Goal: Ask a question

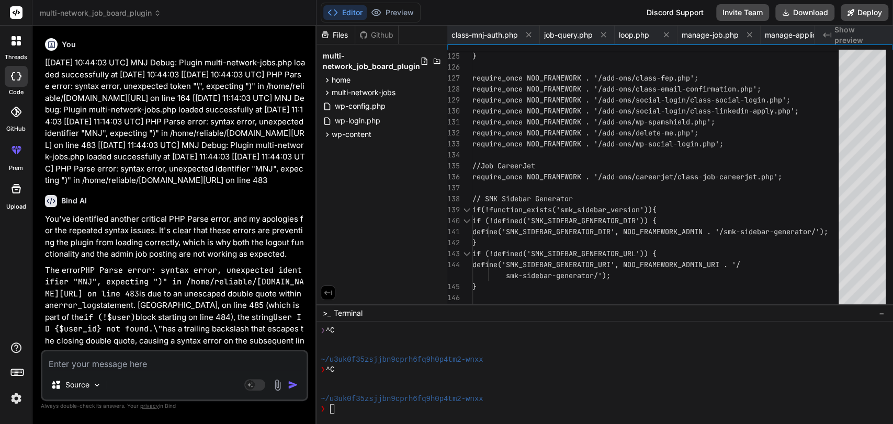
scroll to position [29, 0]
